Goal: Task Accomplishment & Management: Use online tool/utility

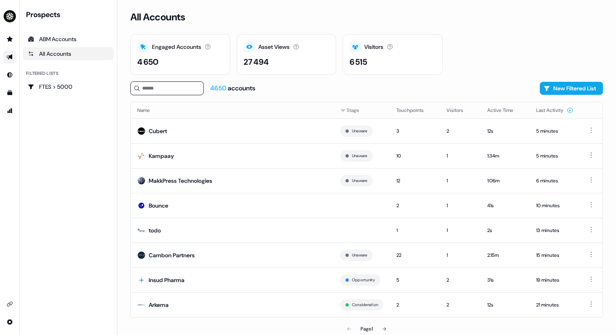
click at [9, 59] on icon "Go to outbound experience" at bounding box center [10, 57] width 7 height 7
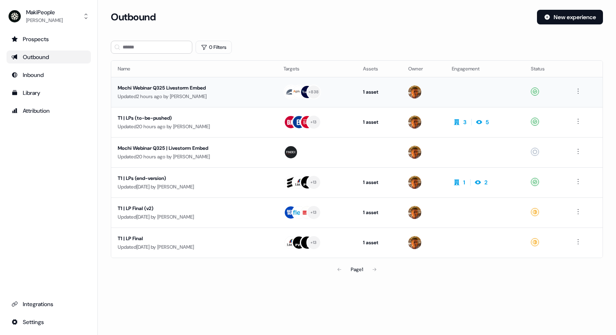
click at [254, 86] on div "Mochi Webinar Q325 Livestorm Embed" at bounding box center [194, 88] width 153 height 8
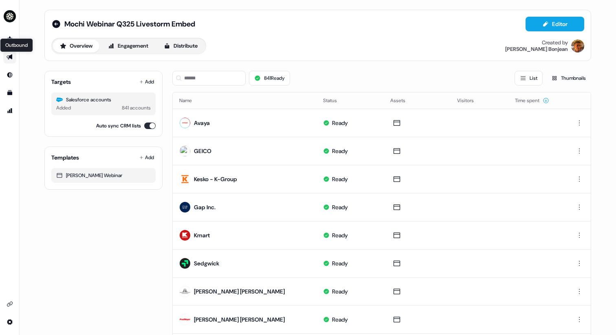
click at [10, 53] on link "Outbound Outbound" at bounding box center [9, 57] width 13 height 13
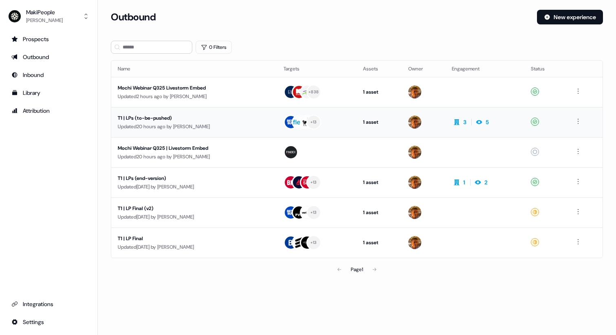
click at [193, 128] on div "Updated 20 hours ago by Vincent Bonjean" at bounding box center [194, 127] width 153 height 8
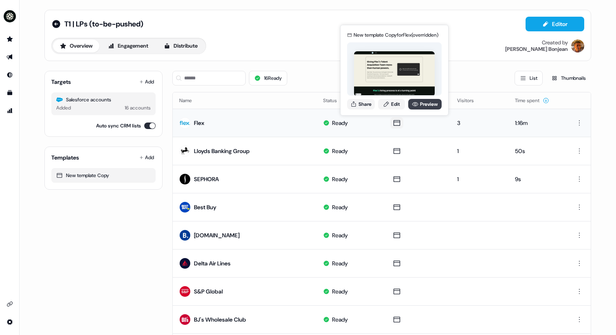
click at [423, 101] on link "Preview" at bounding box center [424, 104] width 33 height 11
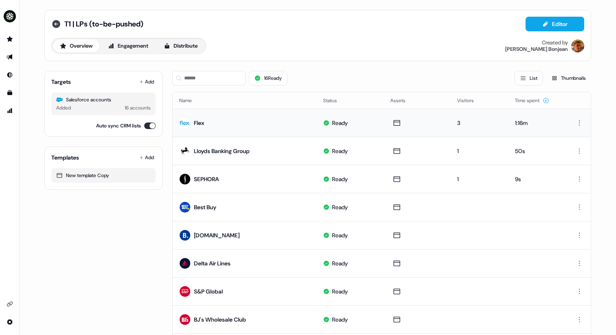
click at [57, 22] on icon at bounding box center [56, 24] width 8 height 8
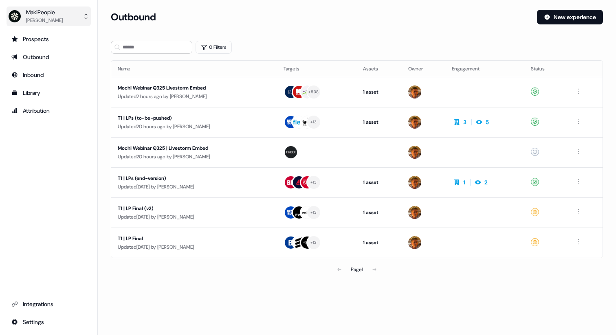
click at [50, 22] on div "Vincent Bonjean" at bounding box center [44, 20] width 37 height 8
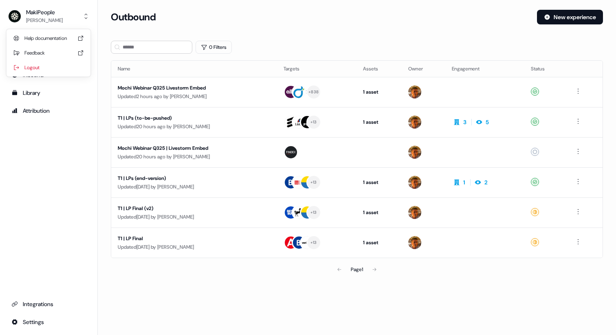
click at [125, 14] on div "MakiPeople Vincent Bonjean Help documentation Feedback Logout Prospects Outboun…" at bounding box center [308, 167] width 616 height 335
click at [251, 94] on div "Updated 2 hours ago by Vincent Bonjean" at bounding box center [194, 96] width 153 height 8
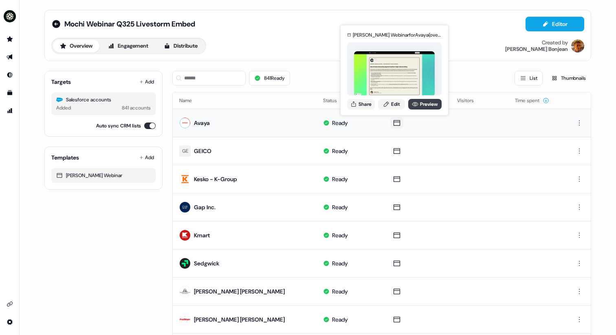
click at [422, 105] on link "Preview" at bounding box center [424, 104] width 33 height 11
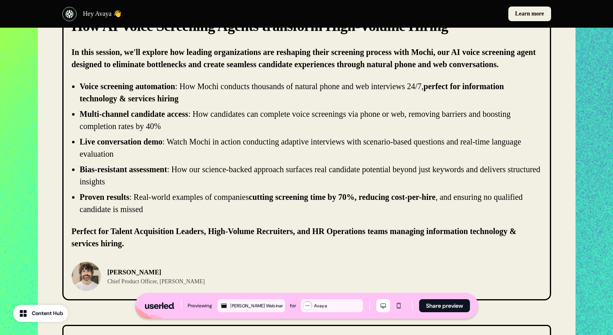
scroll to position [119, 0]
